Goal: Task Accomplishment & Management: Complete application form

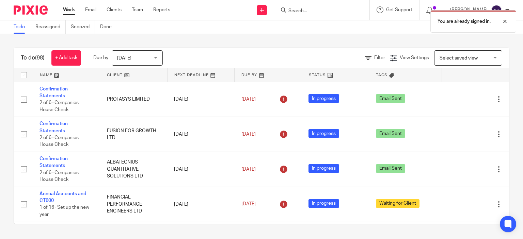
click at [305, 8] on div "You are already signed in." at bounding box center [388, 20] width 255 height 26
click at [306, 11] on div "You are already signed in." at bounding box center [388, 20] width 255 height 26
click at [312, 11] on div "You are already signed in." at bounding box center [388, 20] width 255 height 26
click at [314, 12] on input "Search" at bounding box center [318, 11] width 61 height 6
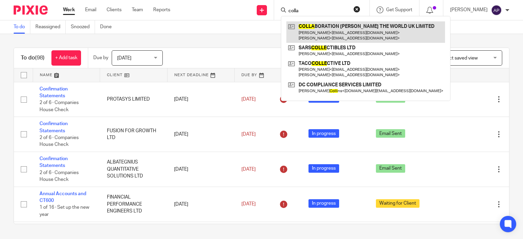
type input "colla"
click at [328, 30] on link at bounding box center [365, 31] width 159 height 21
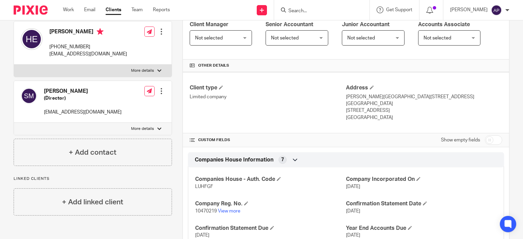
scroll to position [136, 0]
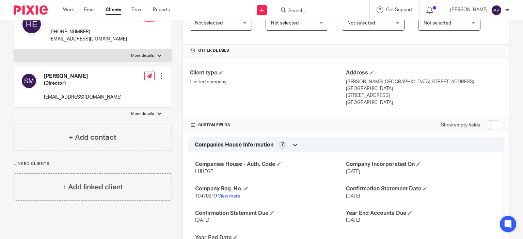
click at [224, 193] on p "10470219 View more" at bounding box center [270, 196] width 151 height 7
click at [223, 194] on link "View more" at bounding box center [229, 196] width 22 height 5
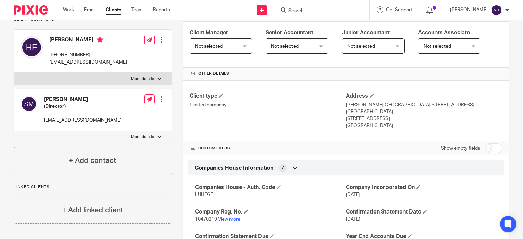
scroll to position [34, 0]
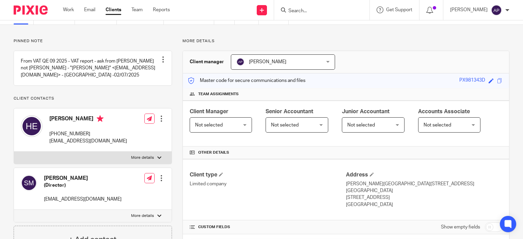
click at [97, 122] on icon at bounding box center [100, 118] width 7 height 7
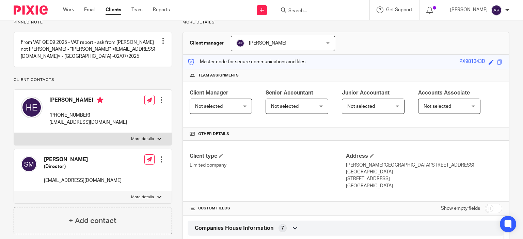
scroll to position [68, 0]
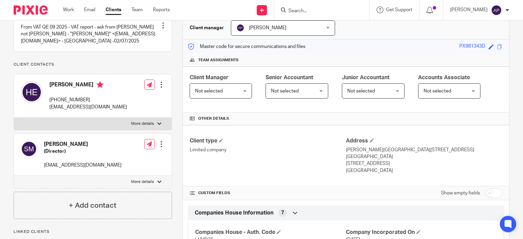
click at [159, 88] on div at bounding box center [161, 84] width 7 height 7
click at [160, 88] on div at bounding box center [161, 84] width 7 height 7
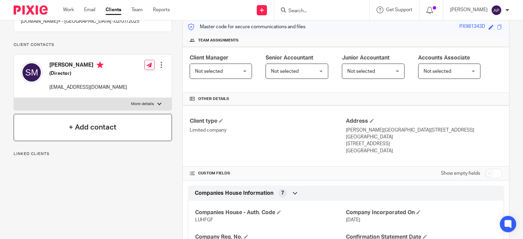
scroll to position [102, 0]
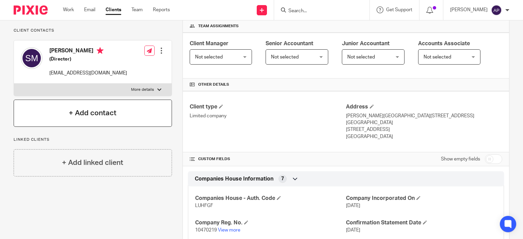
click at [89, 118] on h4 "+ Add contact" at bounding box center [93, 113] width 48 height 11
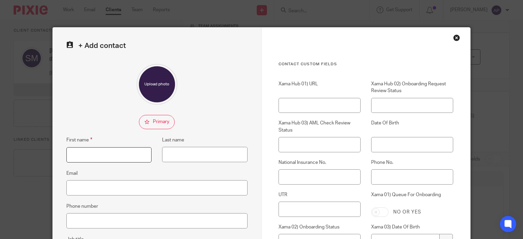
click at [98, 156] on input "First name" at bounding box center [108, 154] width 85 height 15
paste input "[PERSON_NAME]"
click at [98, 154] on input "[PERSON_NAME]" at bounding box center [108, 154] width 85 height 15
type input "Frédéric"
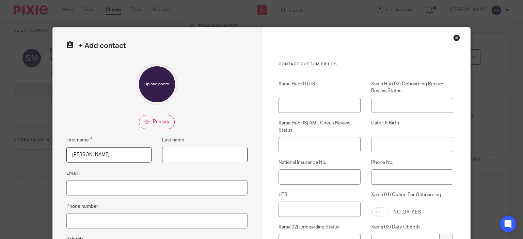
click at [181, 156] on input "Last name" at bounding box center [204, 154] width 85 height 15
paste input "GILLIEAUX"
type input "GILLIEAUX"
click at [123, 186] on input "Email" at bounding box center [156, 187] width 181 height 15
paste input "fgillieaux@cbtw.tech"
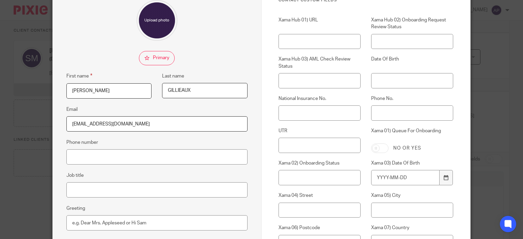
scroll to position [68, 0]
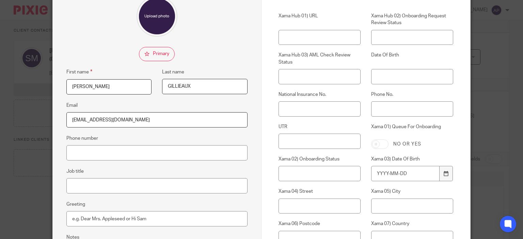
type input "fgillieaux@cbtw.tech"
click at [121, 188] on input "Job title" at bounding box center [156, 185] width 181 height 15
paste input "Group Finance Leader"
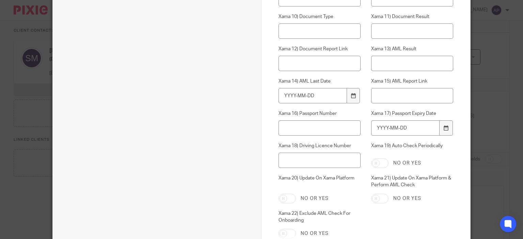
scroll to position [406, 0]
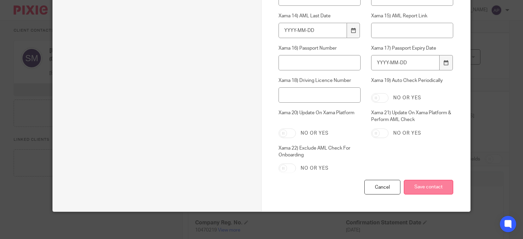
type input "Group Finance Leader"
click at [413, 191] on input "Save contact" at bounding box center [428, 187] width 49 height 15
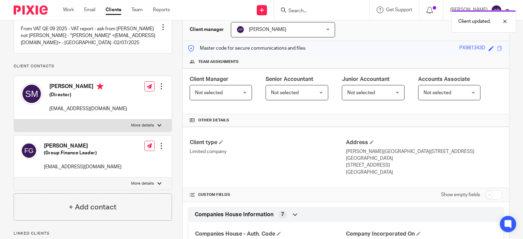
scroll to position [68, 0]
